Goal: Task Accomplishment & Management: Use online tool/utility

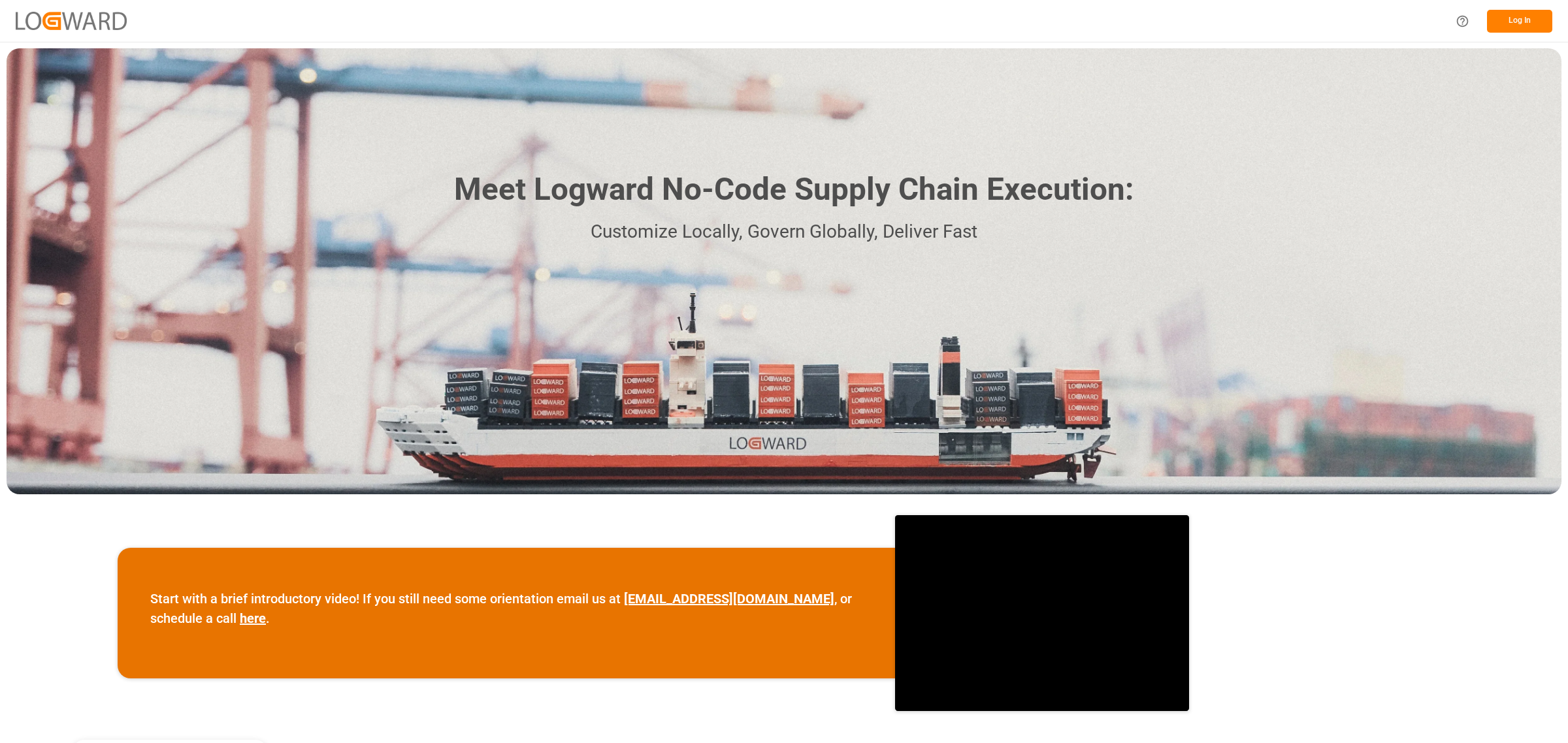
click at [1529, 23] on button "Log In" at bounding box center [1519, 21] width 65 height 23
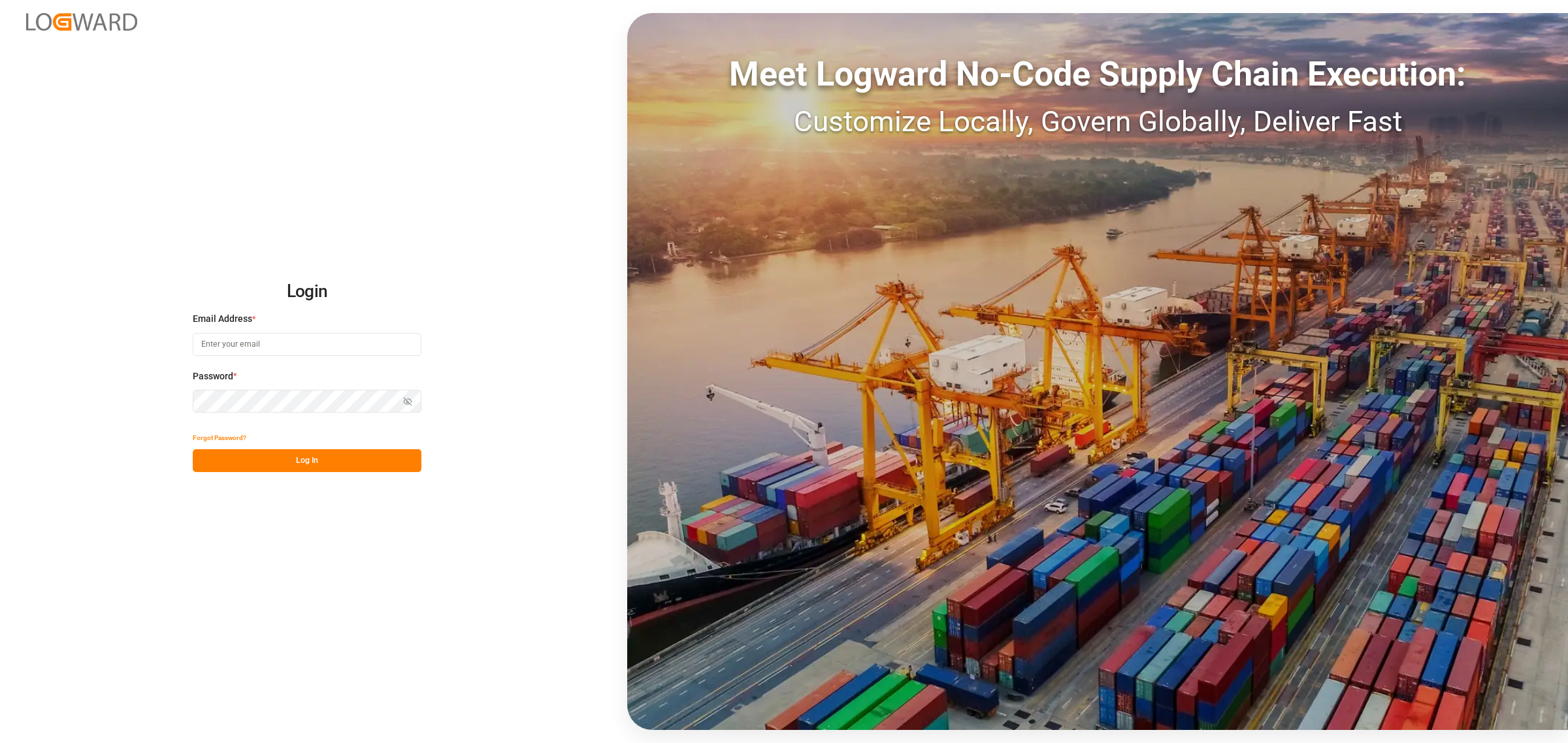
type input "[PERSON_NAME][EMAIL_ADDRESS][DOMAIN_NAME]"
click at [311, 458] on button "Log In" at bounding box center [307, 461] width 229 height 23
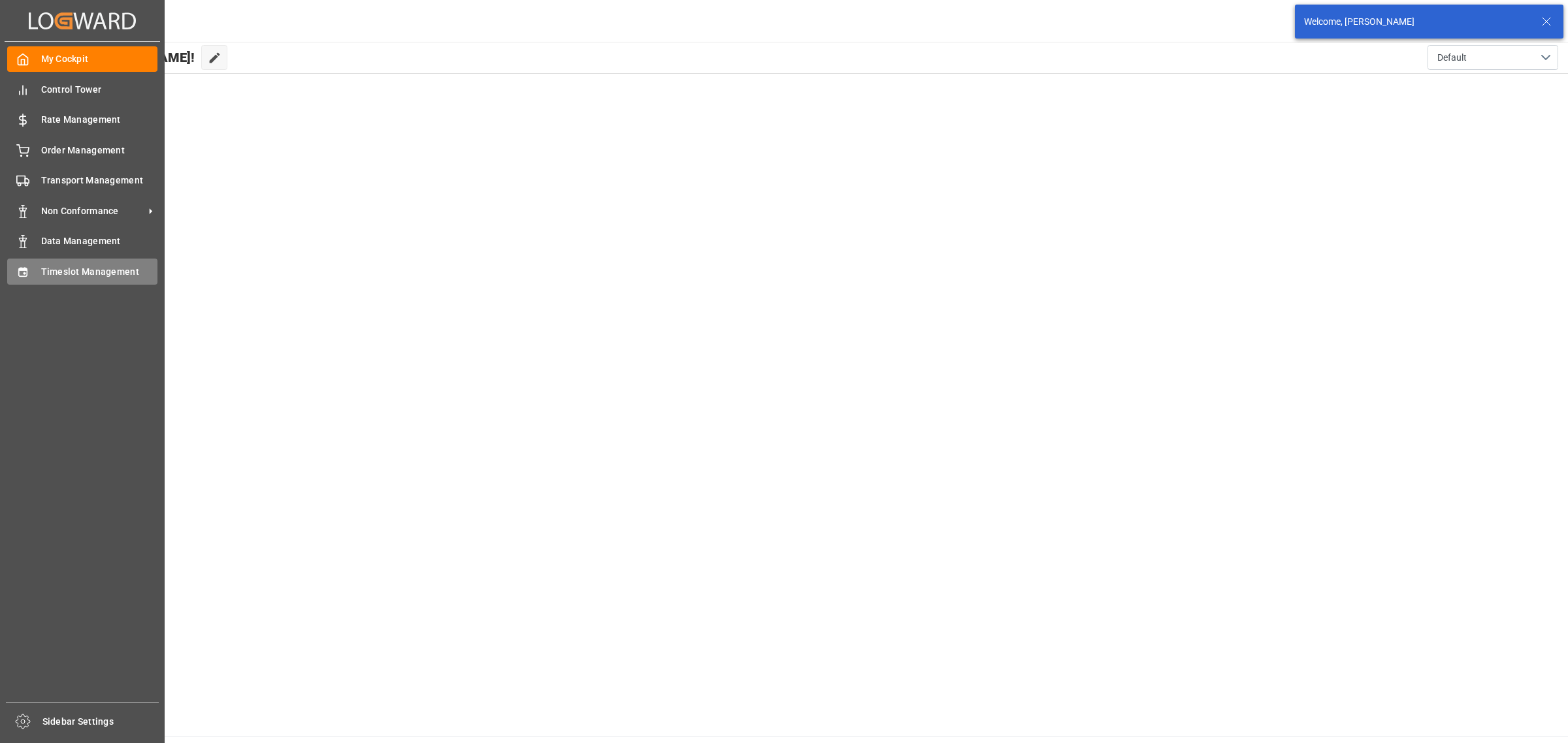
click at [39, 266] on div "Timeslot Management Timeslot Management" at bounding box center [82, 271] width 150 height 26
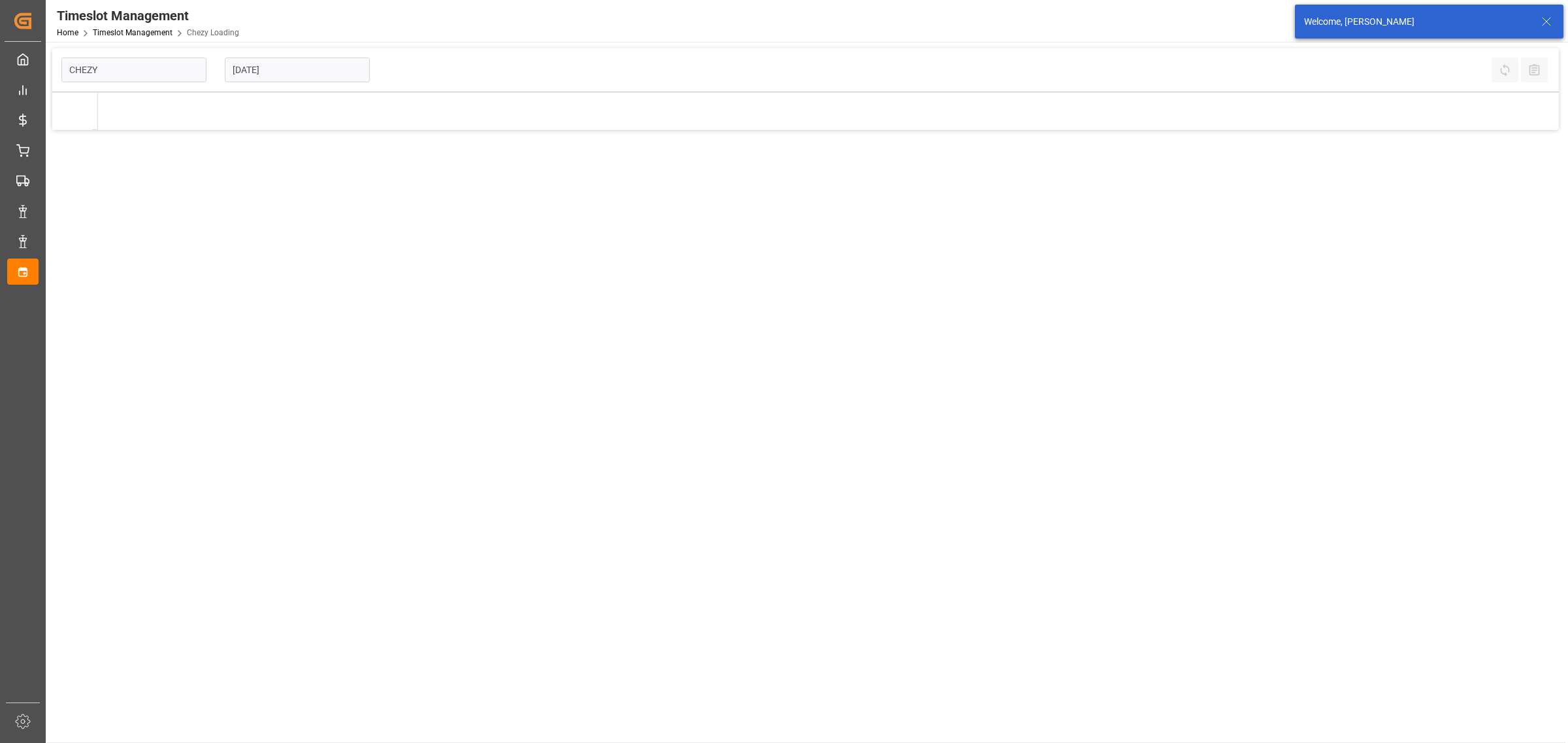
type input "Chezy Loading"
